Goal: Navigation & Orientation: Find specific page/section

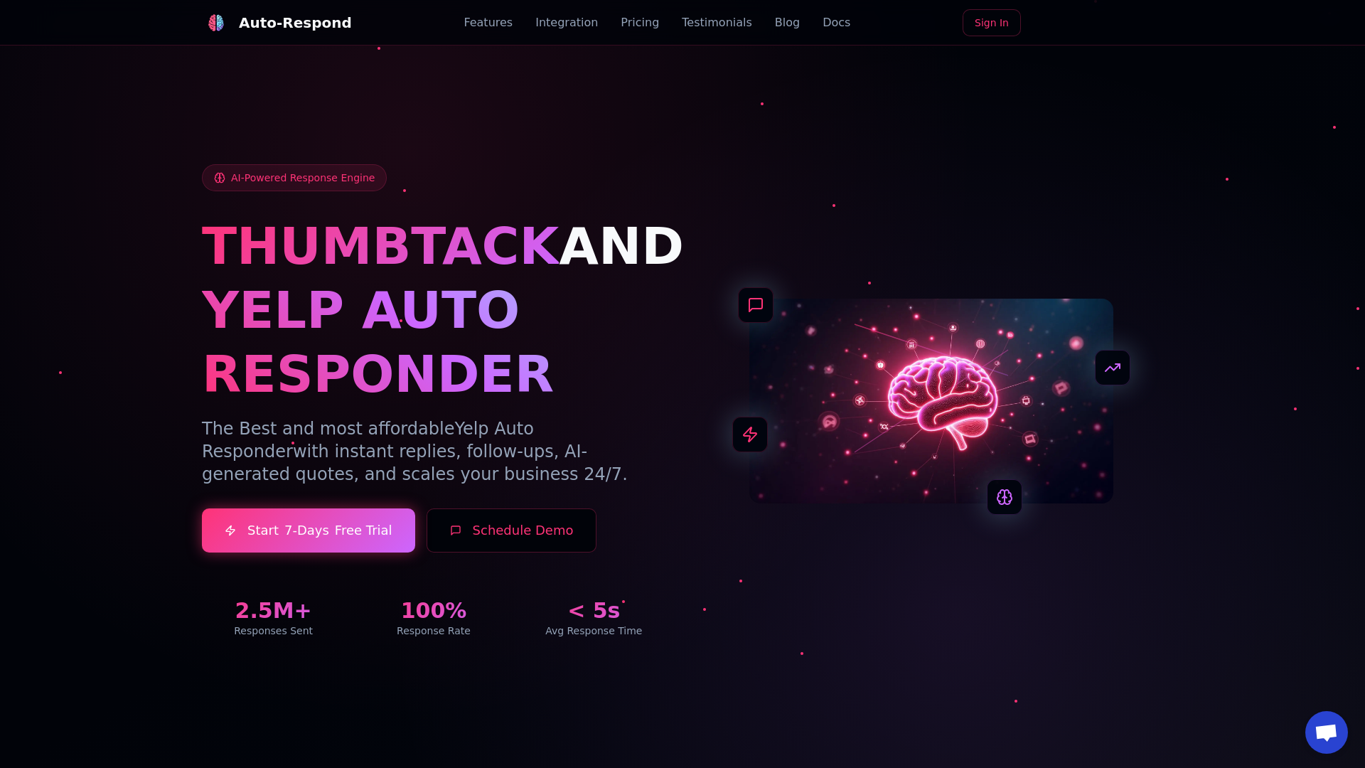
click at [775, 23] on link "Blog" at bounding box center [787, 22] width 25 height 17
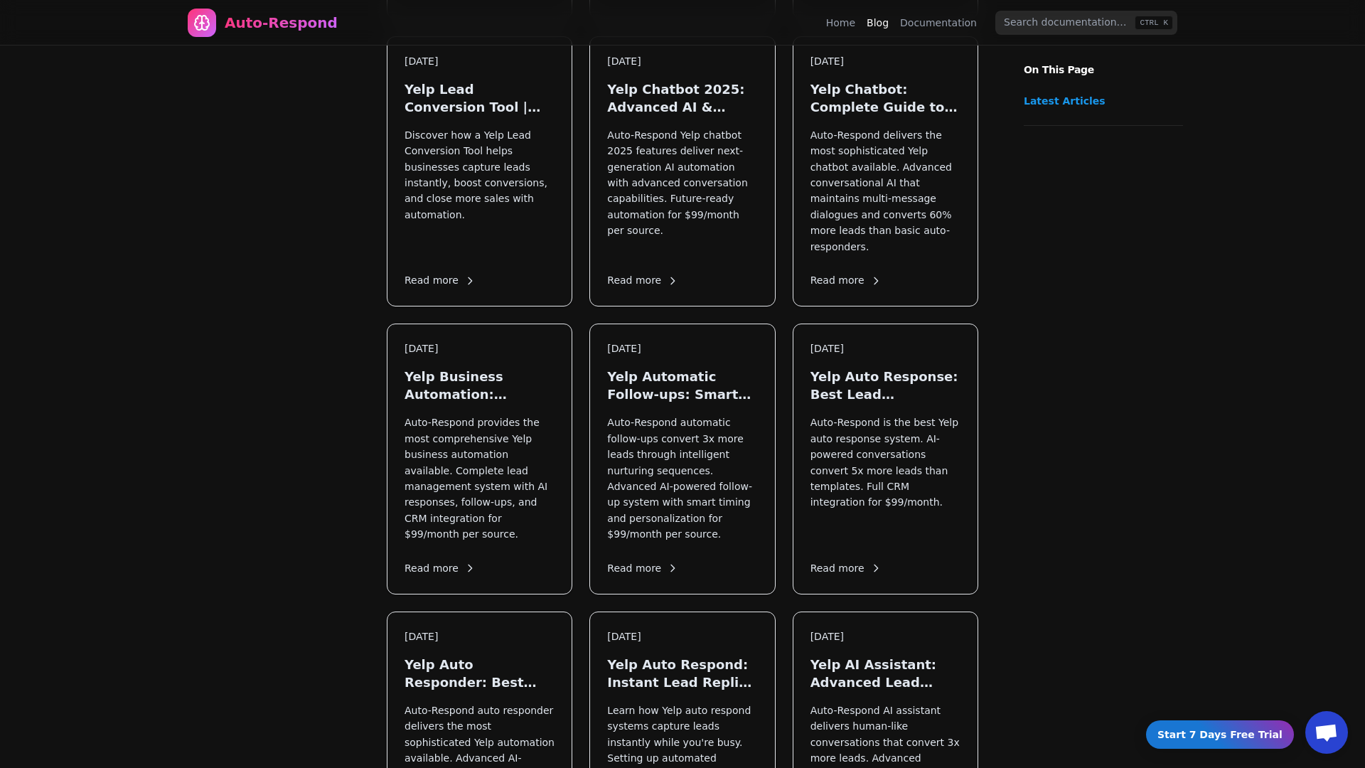
scroll to position [1467, 0]
